Goal: Task Accomplishment & Management: Use online tool/utility

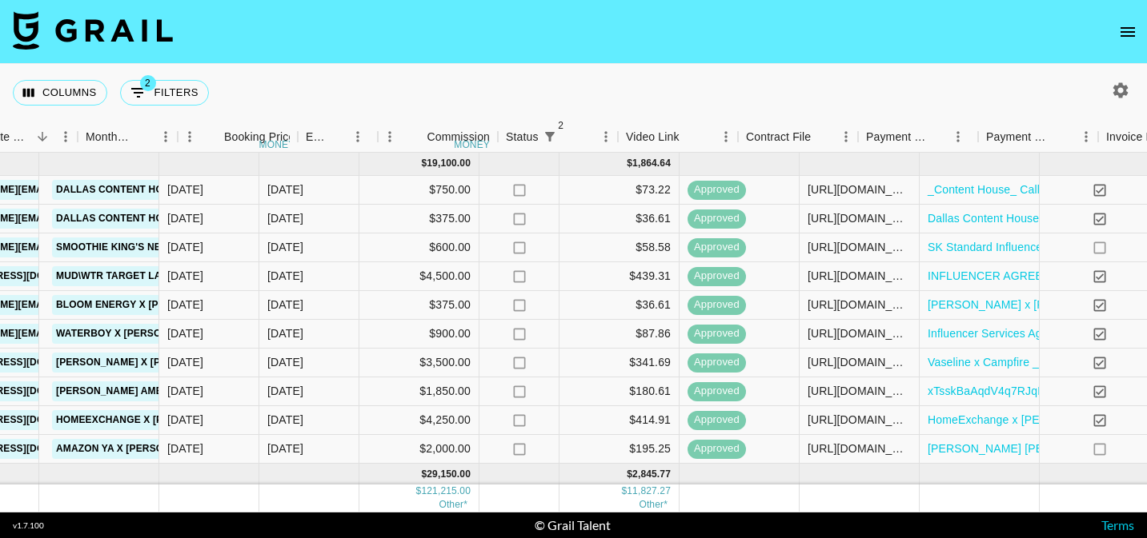
scroll to position [0, 1050]
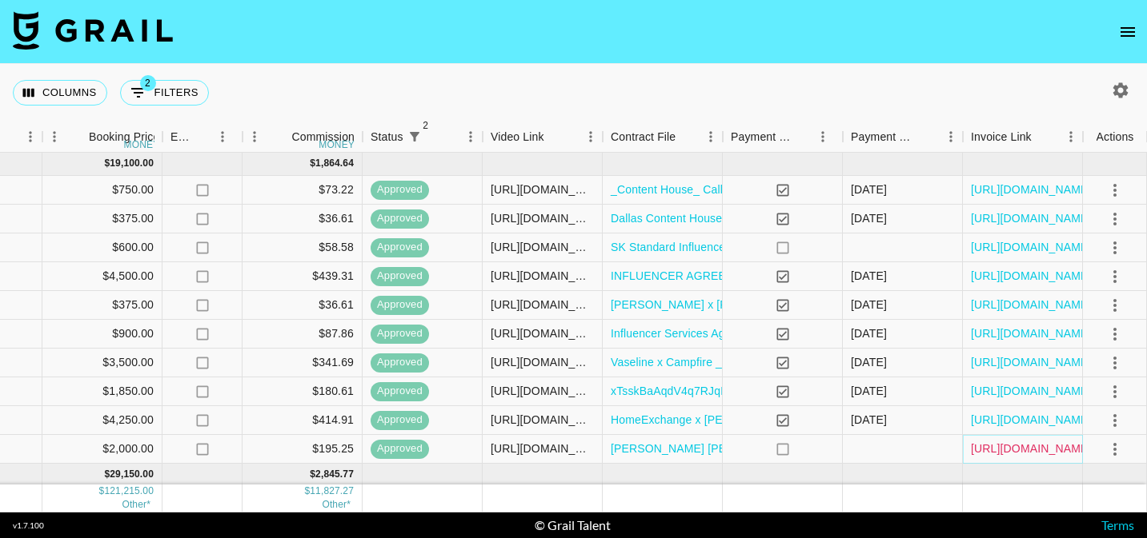
click at [1030, 442] on link "[URL][DOMAIN_NAME]" at bounding box center [1031, 449] width 121 height 16
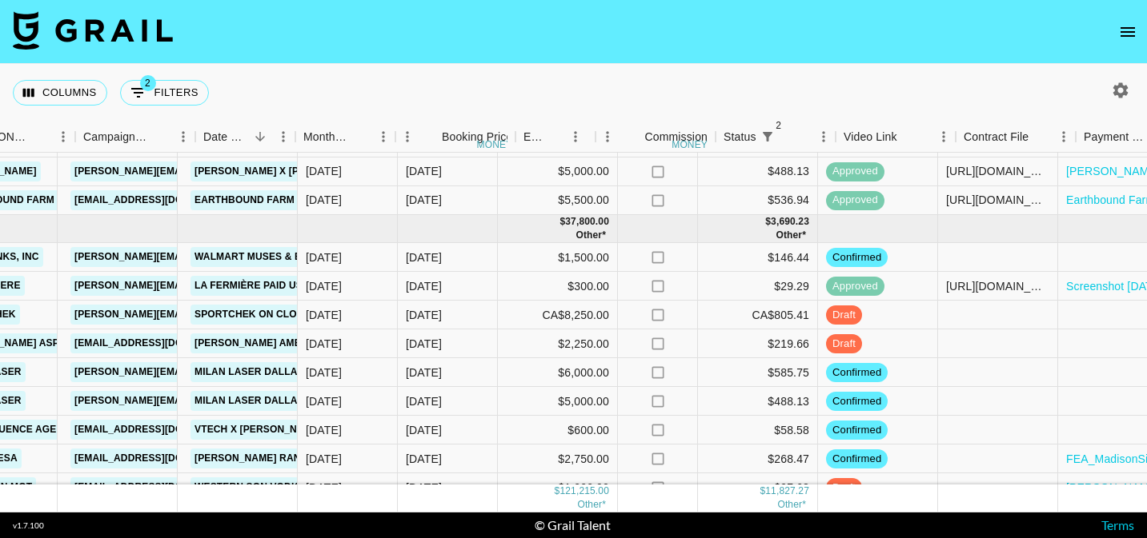
scroll to position [987, 697]
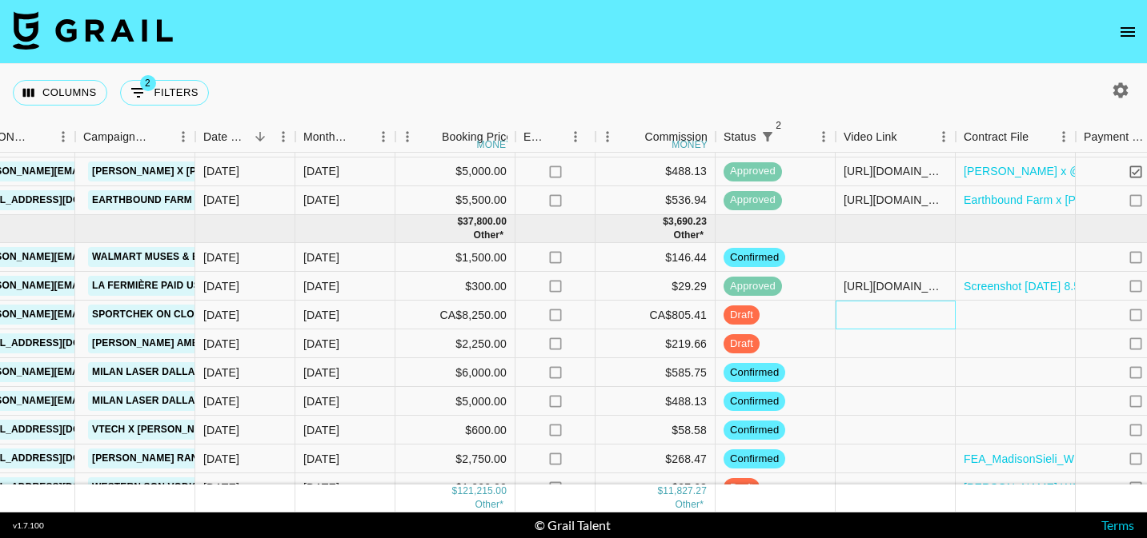
click at [883, 310] on div at bounding box center [895, 315] width 120 height 29
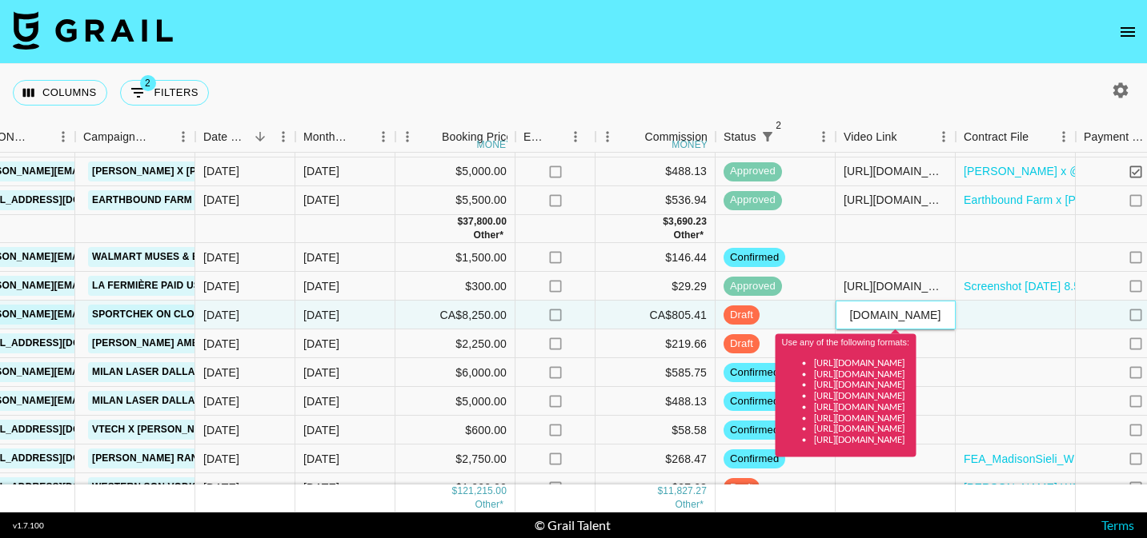
scroll to position [0, 0]
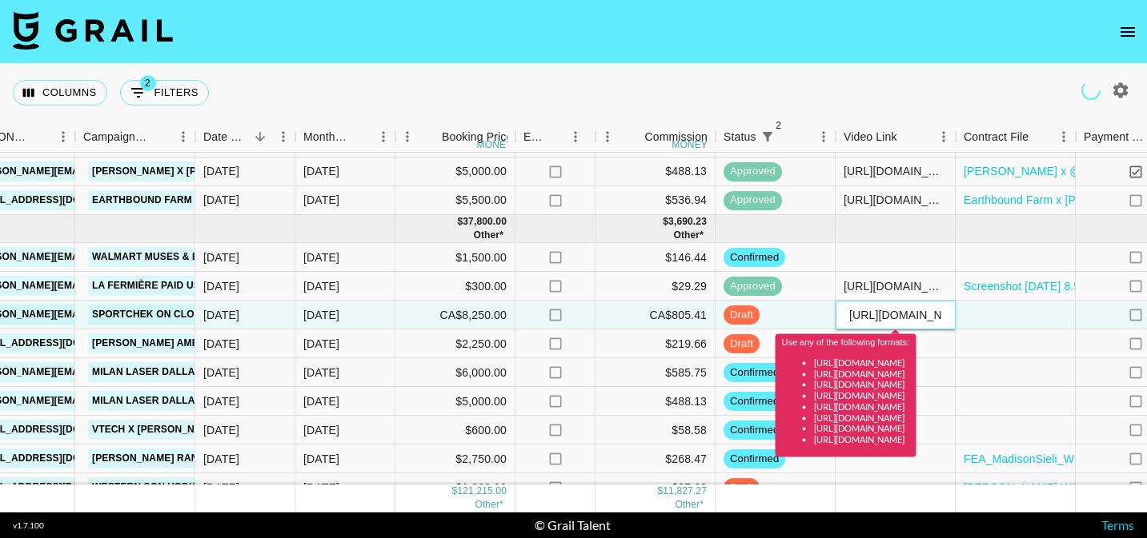
click at [901, 314] on input "[URL][DOMAIN_NAME]" at bounding box center [895, 315] width 118 height 13
paste input "p/DOgfHutEbAM/"
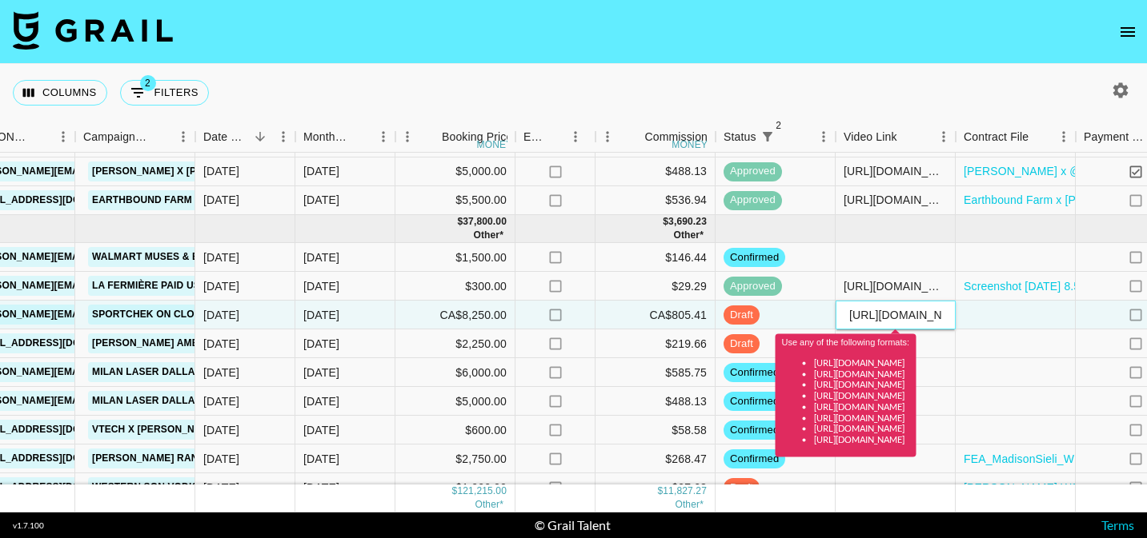
scroll to position [0, 136]
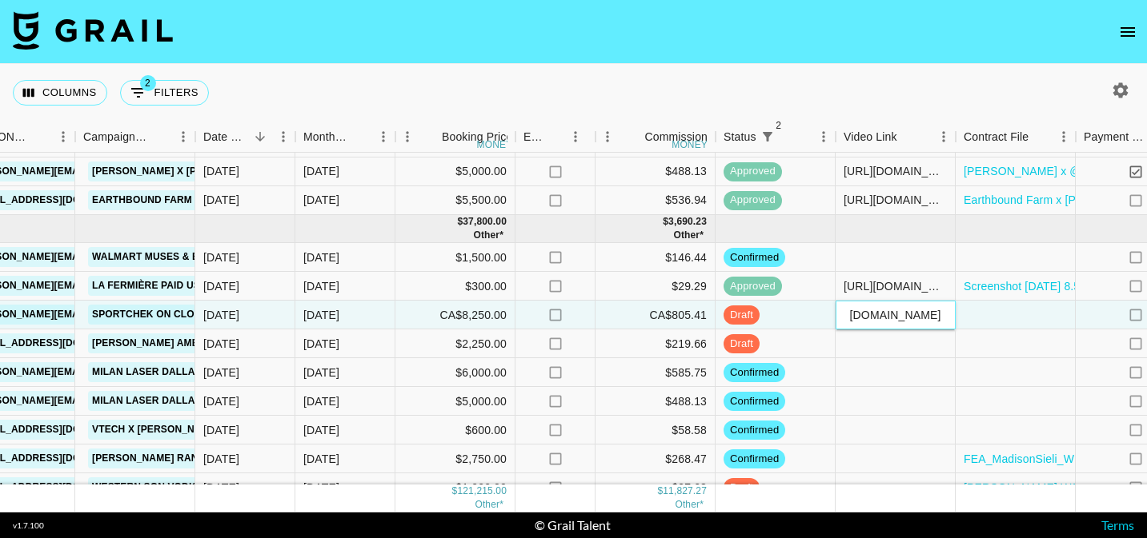
type input "[URL][DOMAIN_NAME]"
click at [1023, 310] on div at bounding box center [1015, 315] width 120 height 29
click at [1012, 318] on div at bounding box center [1015, 315] width 120 height 29
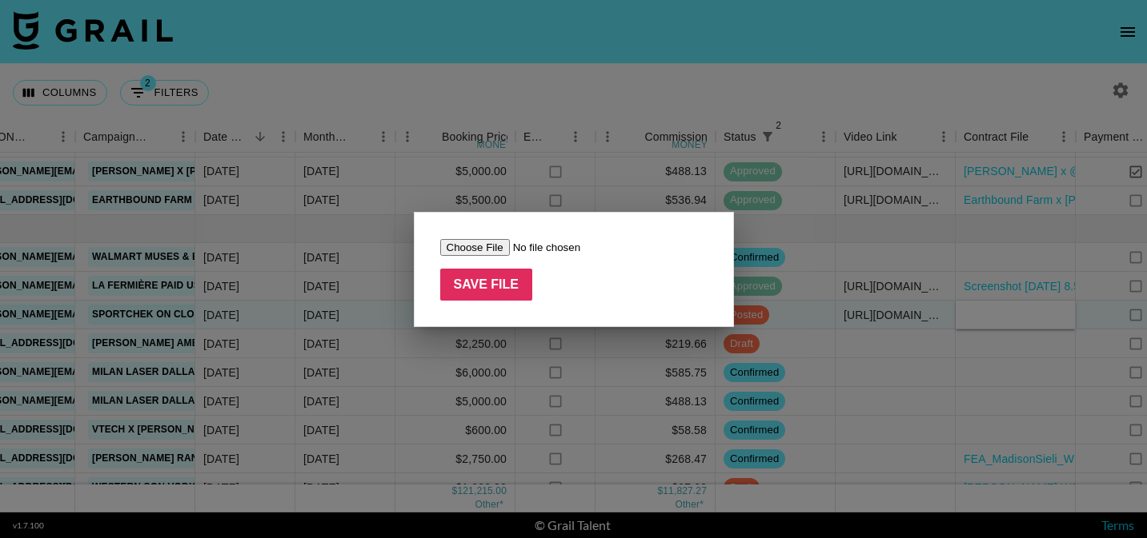
click at [474, 250] on input "file" at bounding box center [541, 247] width 202 height 17
type input "C:\fakepath\SportChek Influencer Agreement - Bree Woolard_[DATE]_SIGNED (1).pdf"
click at [458, 292] on input "Save File" at bounding box center [486, 285] width 93 height 32
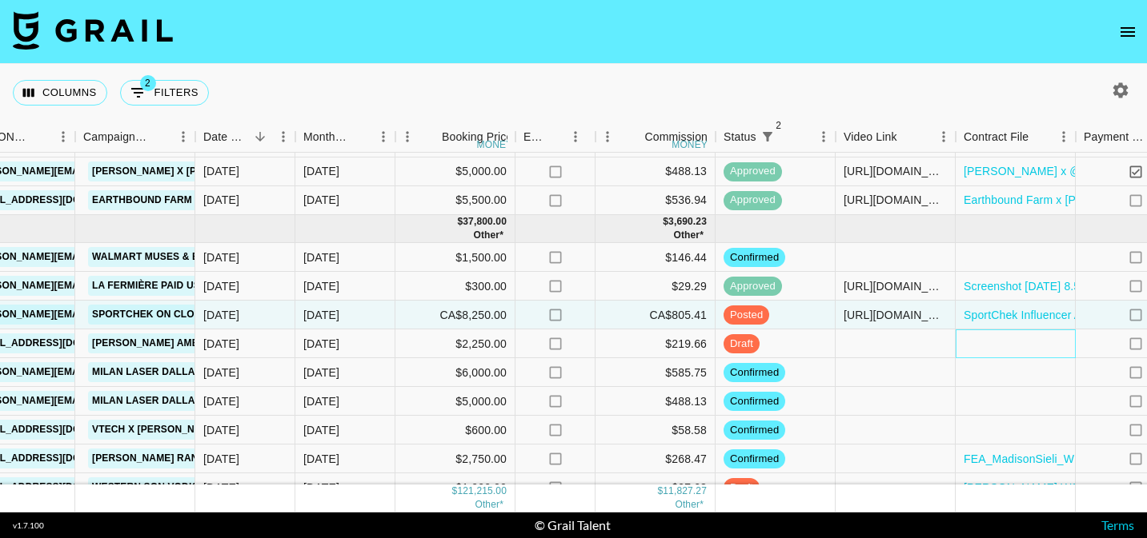
scroll to position [987, 1050]
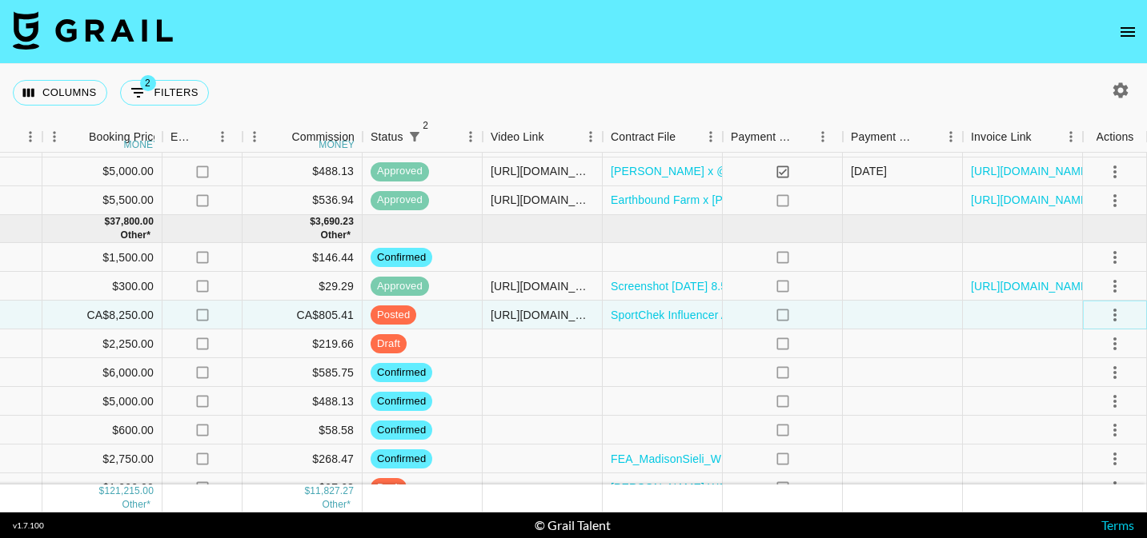
click at [1117, 317] on icon "select merge strategy" at bounding box center [1114, 315] width 19 height 19
click at [1087, 472] on div "Approve" at bounding box center [1079, 464] width 49 height 19
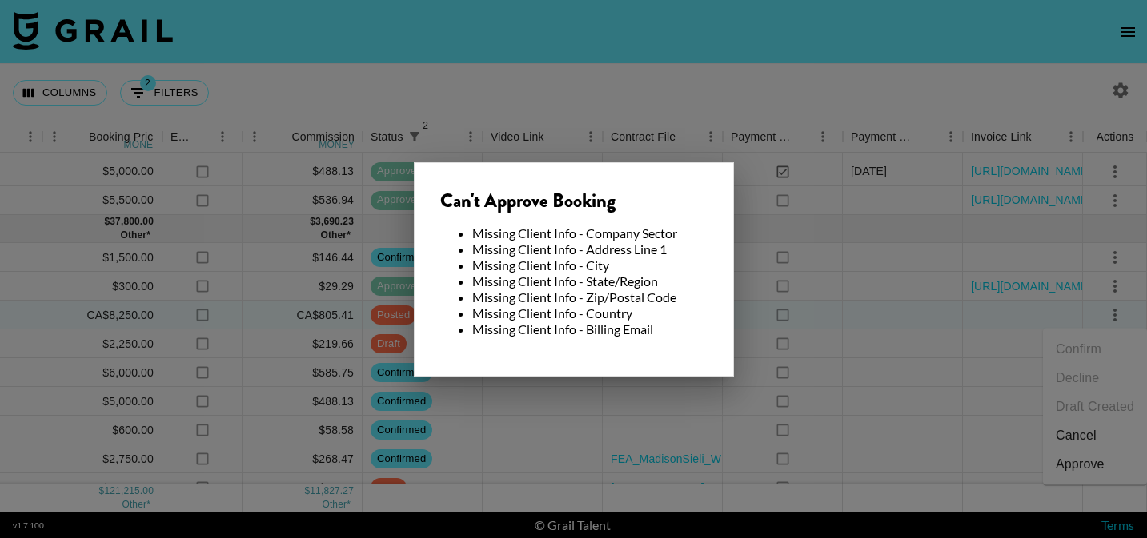
click at [851, 275] on div at bounding box center [573, 269] width 1147 height 538
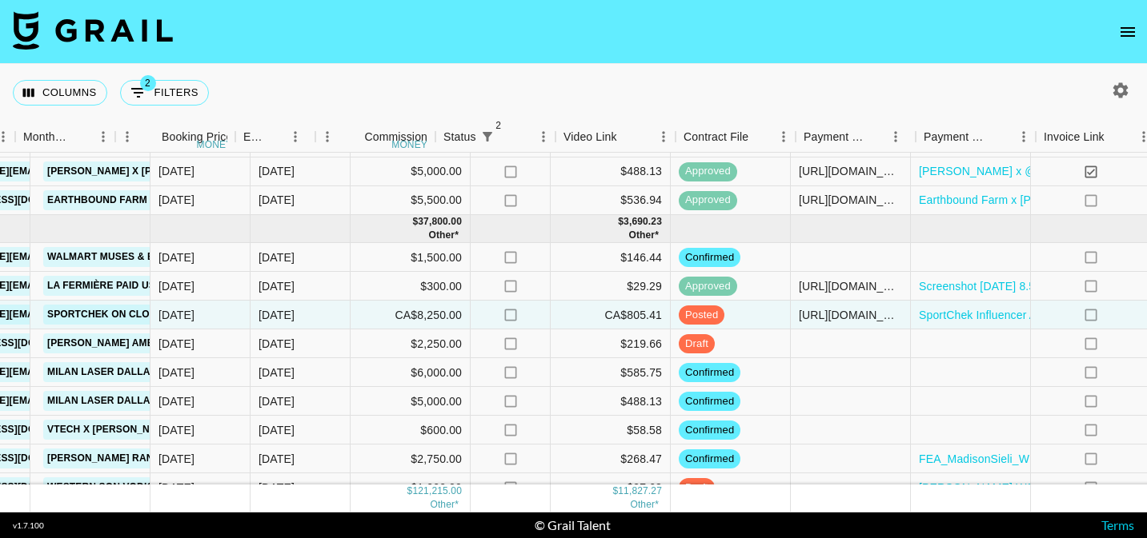
scroll to position [987, 690]
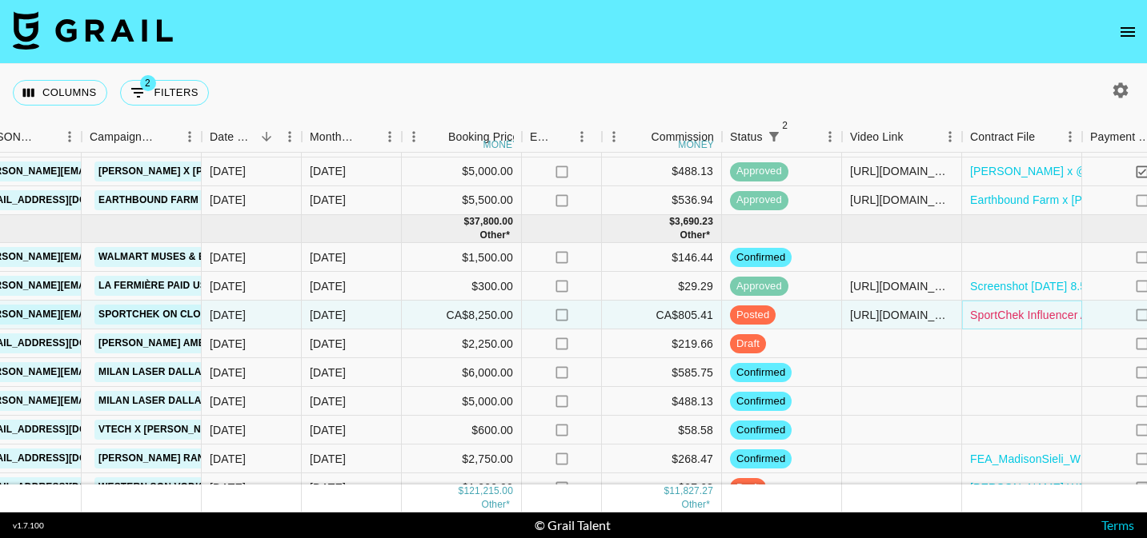
click at [1010, 313] on link "SportChek Influencer Agreement - Bree Woolard_[DATE]_SIGNED (1).pdf" at bounding box center [1157, 315] width 375 height 16
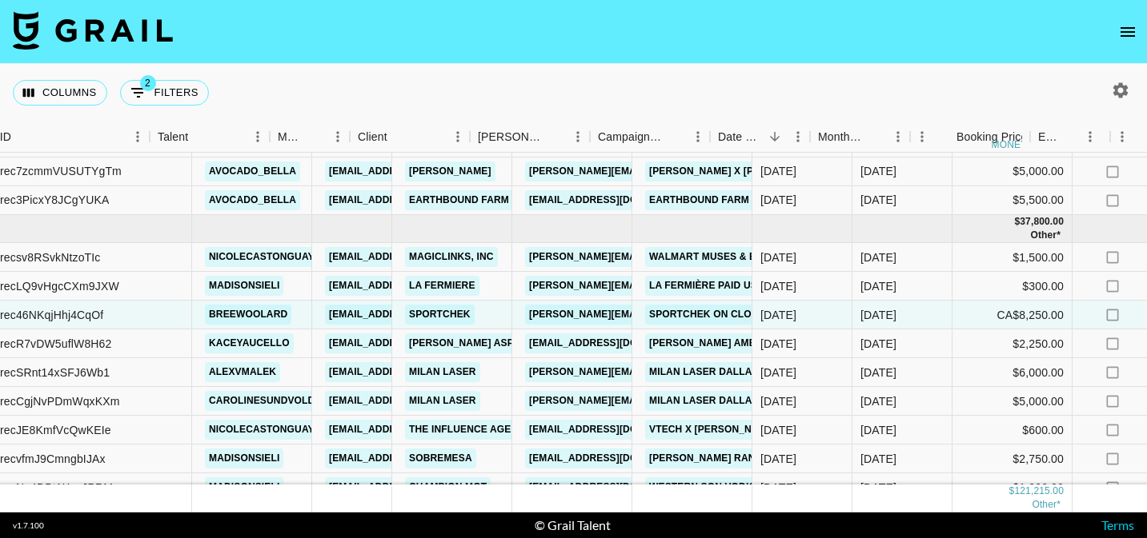
scroll to position [987, 0]
